Goal: Transaction & Acquisition: Subscribe to service/newsletter

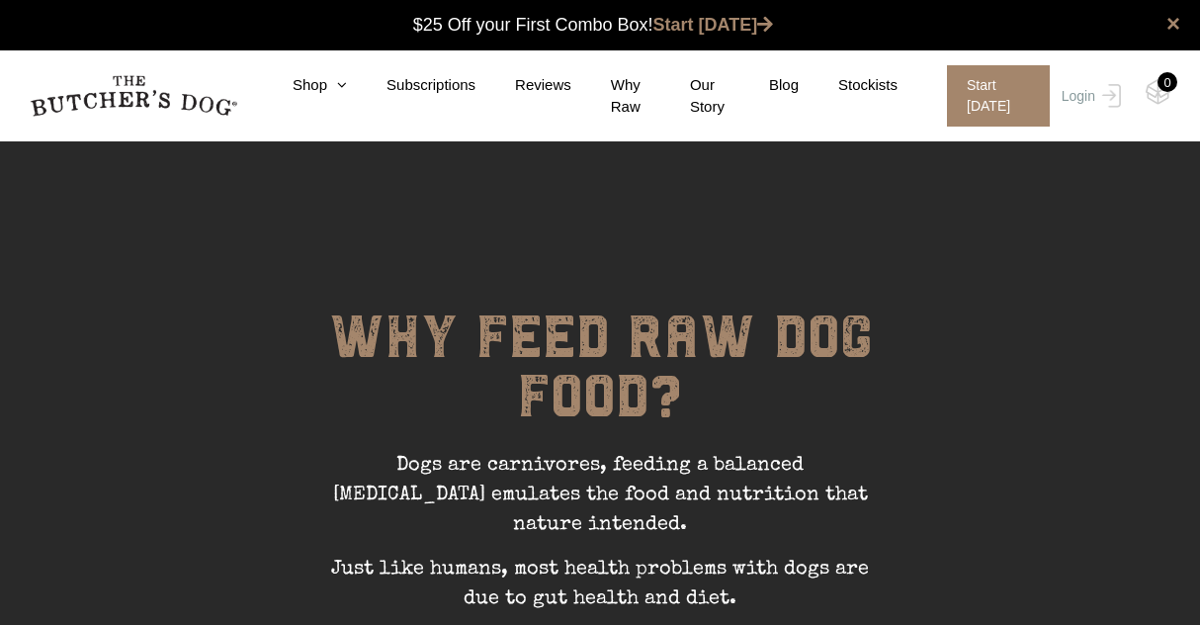
scroll to position [1, 0]
click at [430, 83] on link "Subscriptions" at bounding box center [411, 85] width 129 height 23
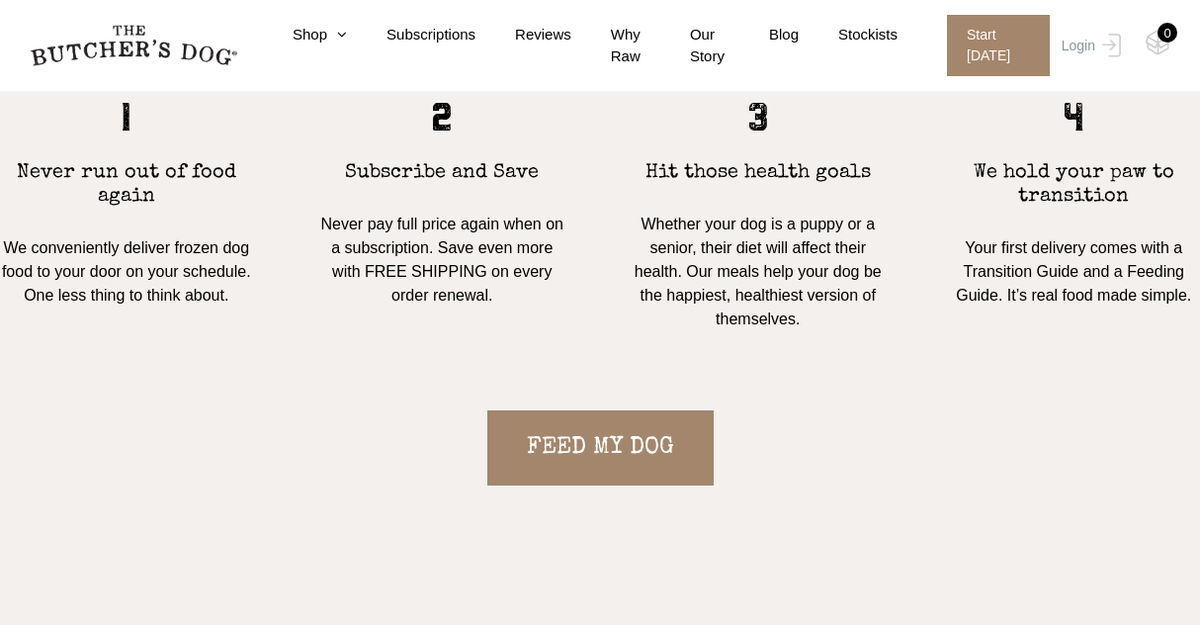
scroll to position [1964, 0]
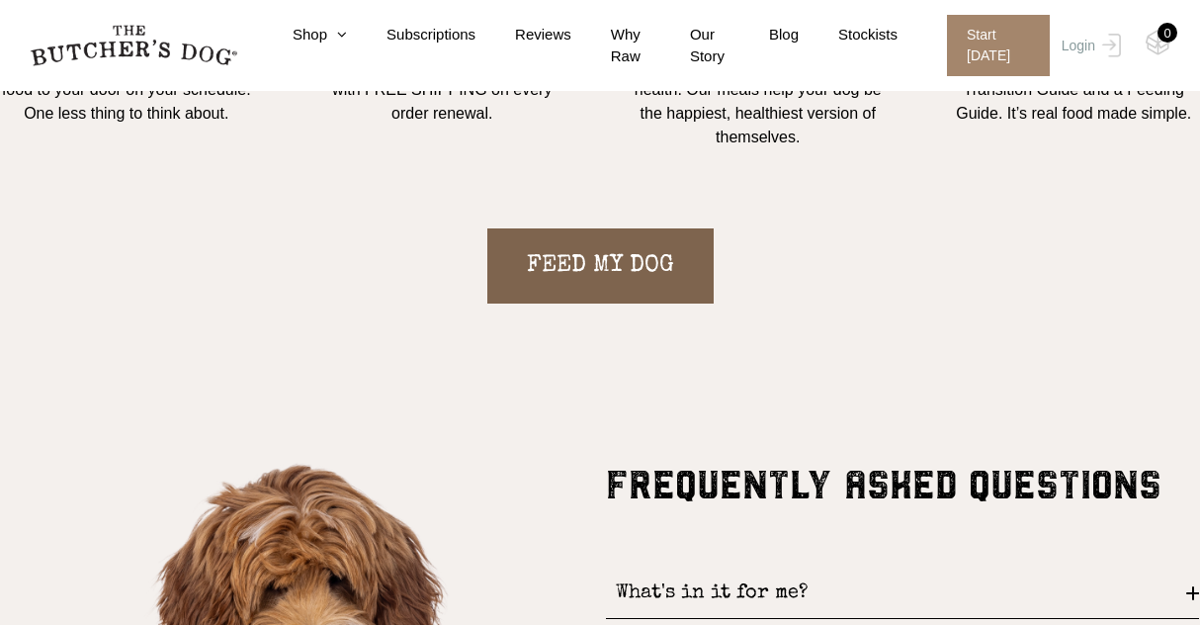
click at [624, 265] on link "FEED MY DOG" at bounding box center [601, 265] width 226 height 75
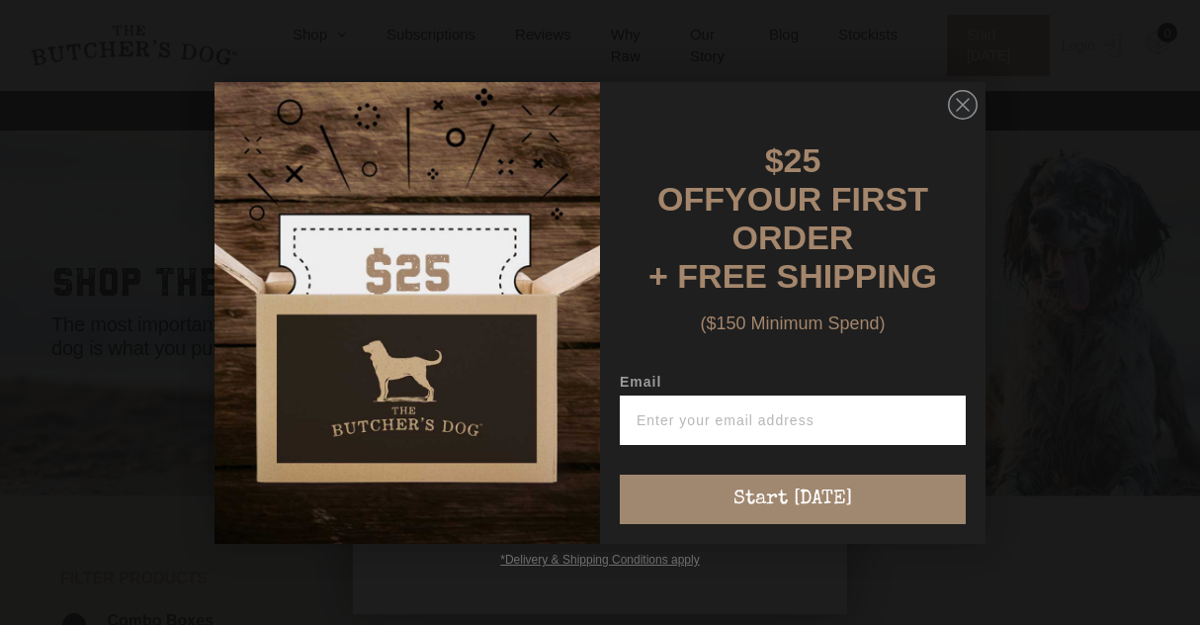
click at [504, 353] on img "POPUP Form" at bounding box center [408, 313] width 386 height 462
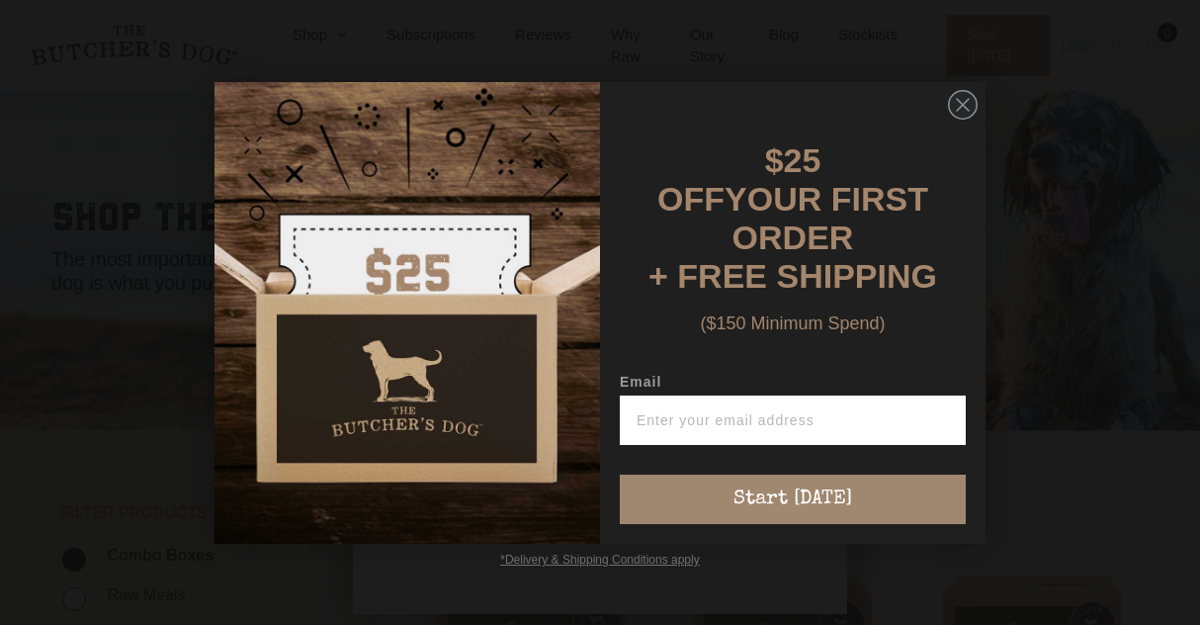
scroll to position [65, 0]
click at [769, 421] on input "Email" at bounding box center [793, 420] width 346 height 49
click at [958, 119] on circle "Close dialog" at bounding box center [963, 104] width 29 height 29
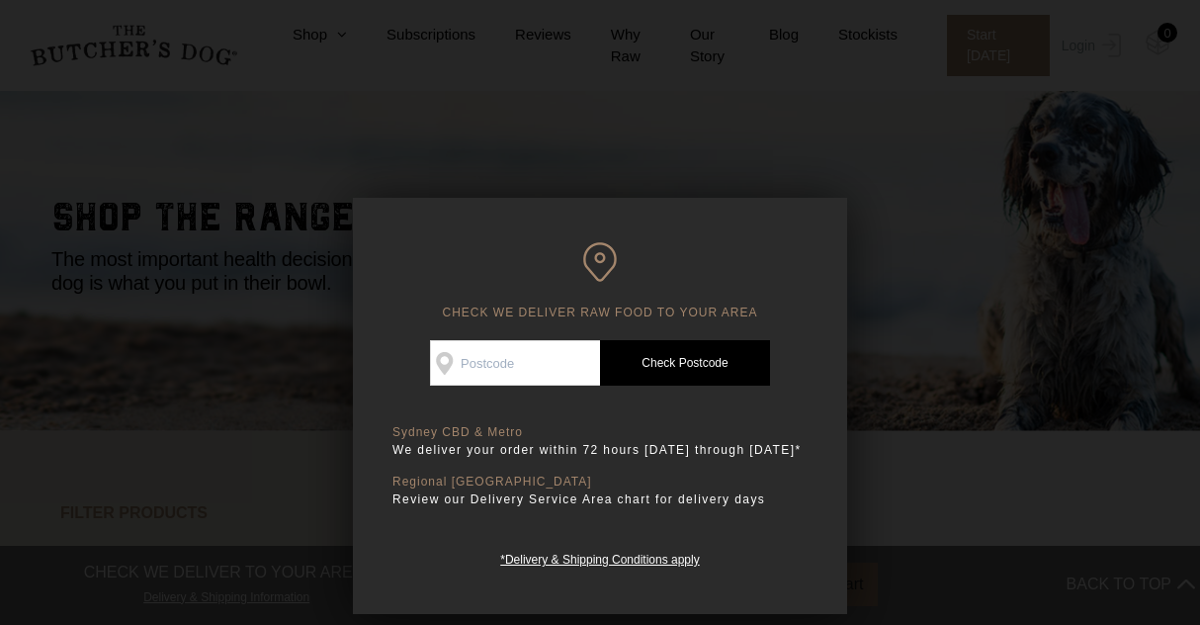
click at [524, 360] on input "Check Availability At" at bounding box center [515, 362] width 170 height 45
type input "2030"
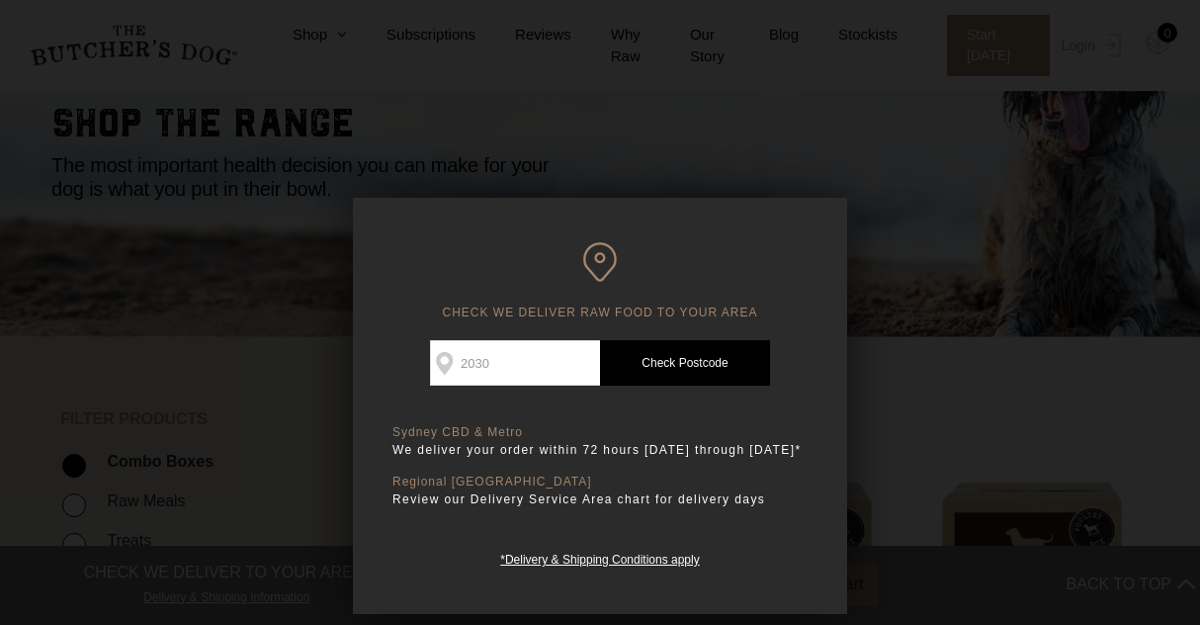
scroll to position [205, 0]
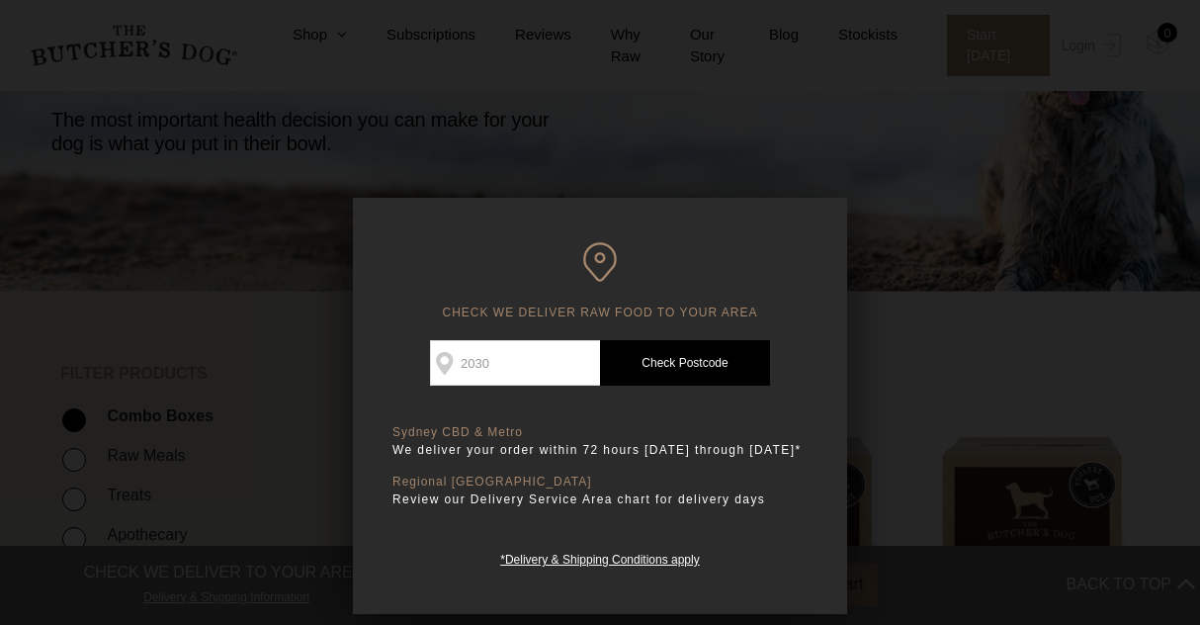
click at [669, 370] on link "Check Postcode" at bounding box center [685, 362] width 170 height 45
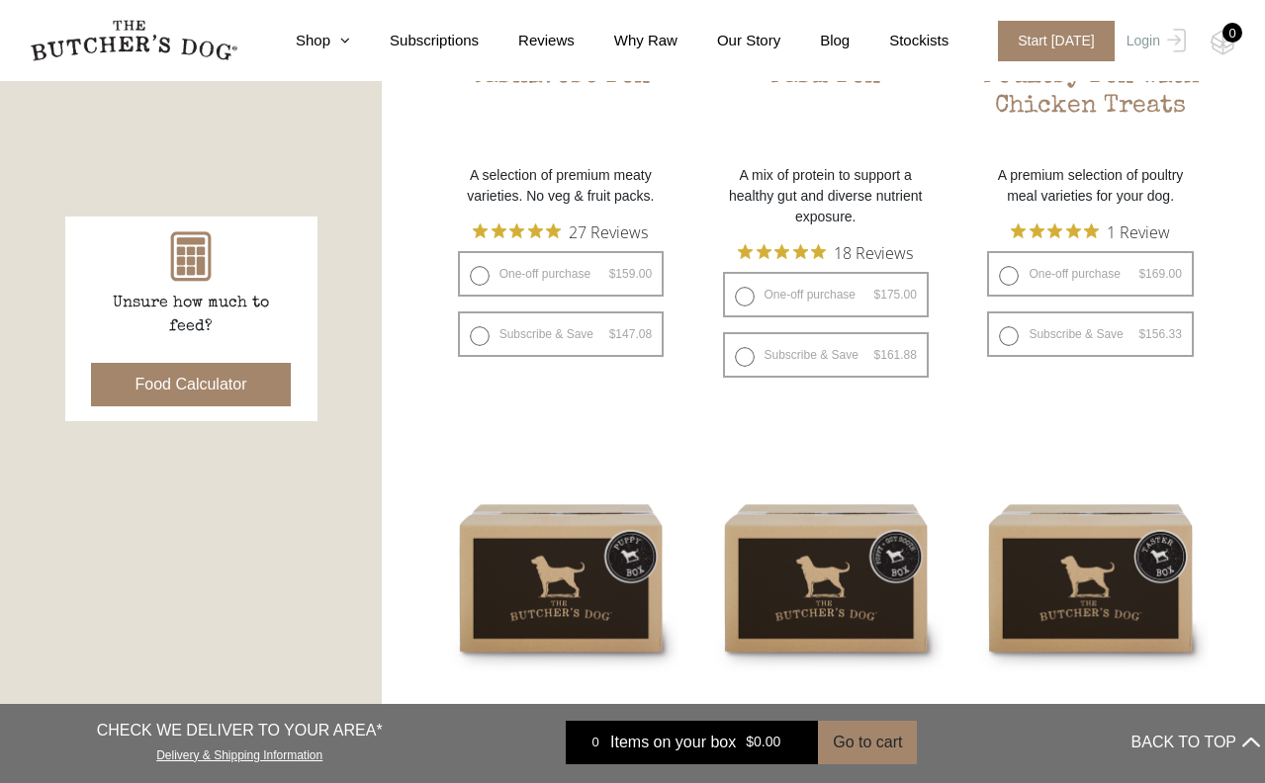
scroll to position [536, 0]
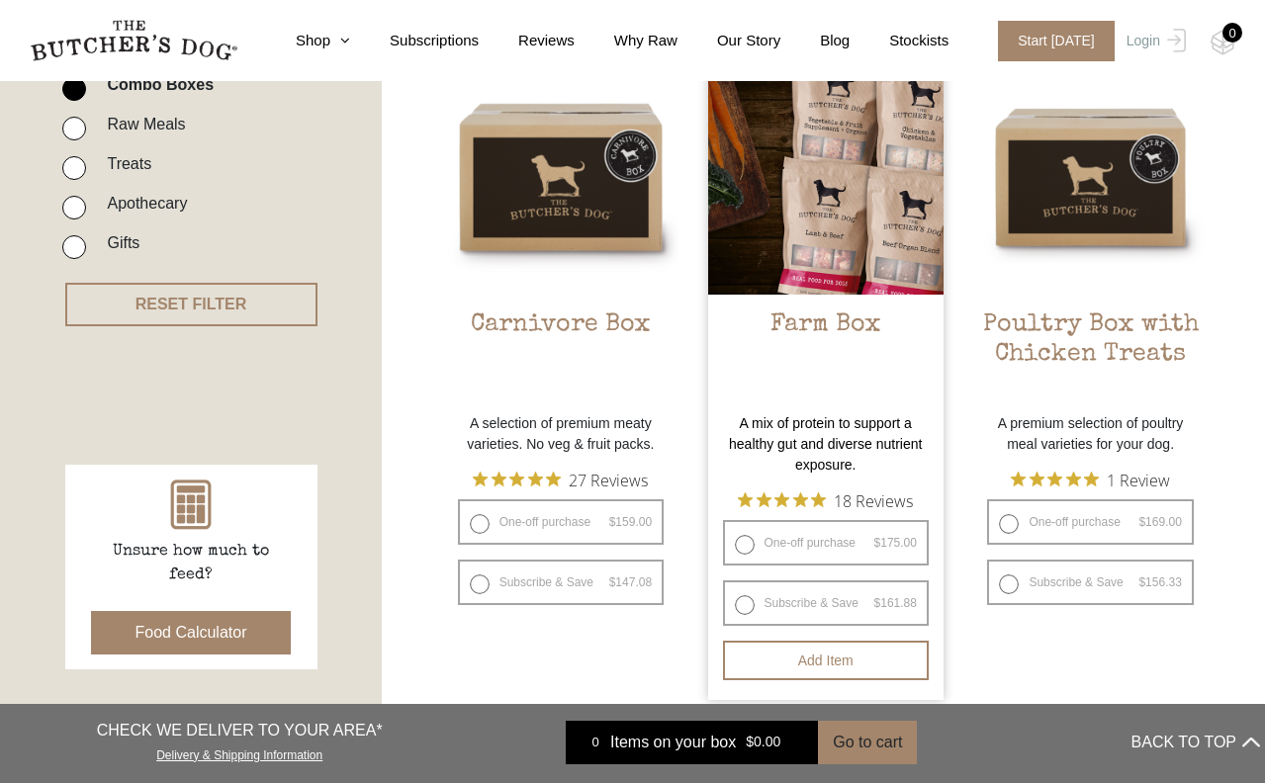
click at [807, 238] on img at bounding box center [825, 176] width 235 height 235
